Goal: Navigation & Orientation: Find specific page/section

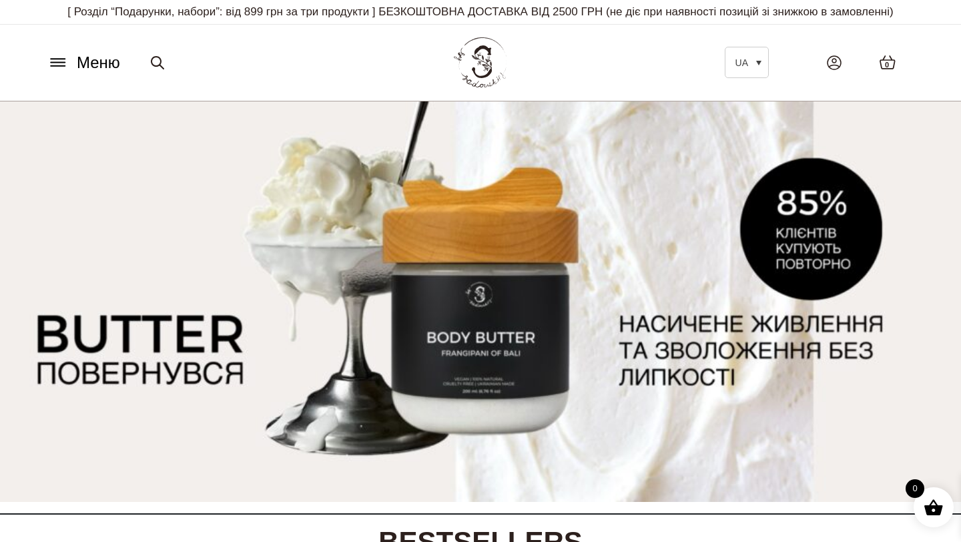
click at [50, 61] on icon at bounding box center [57, 62] width 21 height 14
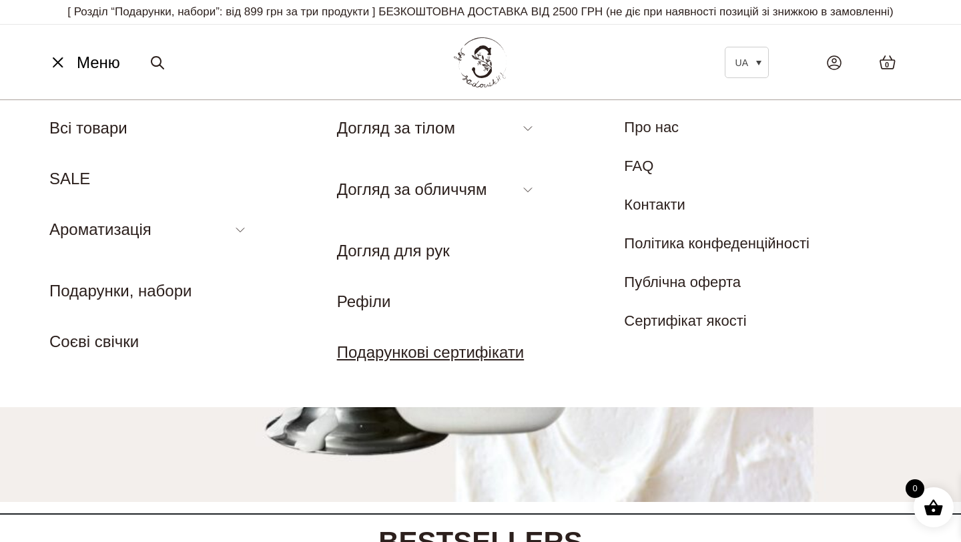
click at [397, 352] on link "Подарункові сертифікати" at bounding box center [431, 352] width 188 height 18
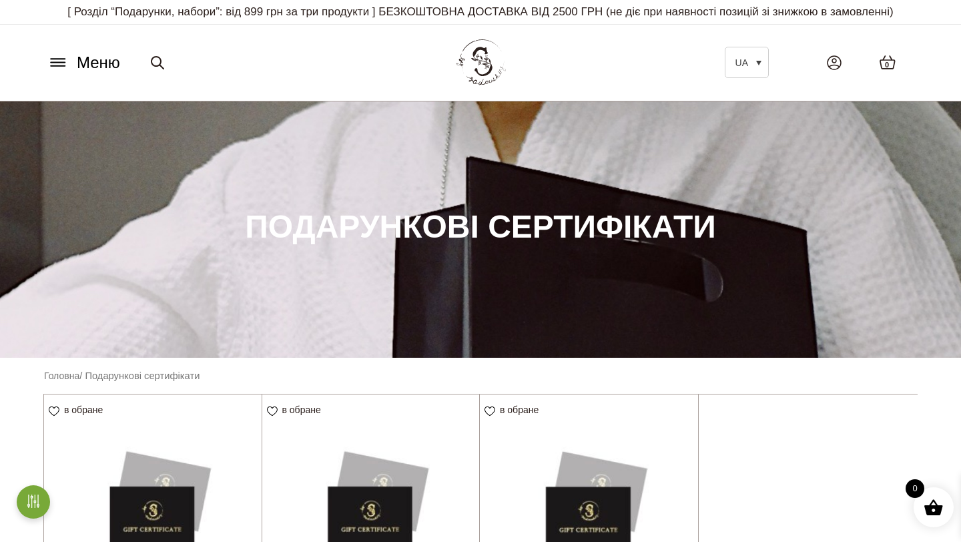
click at [488, 46] on img at bounding box center [480, 63] width 58 height 56
